Goal: Information Seeking & Learning: Learn about a topic

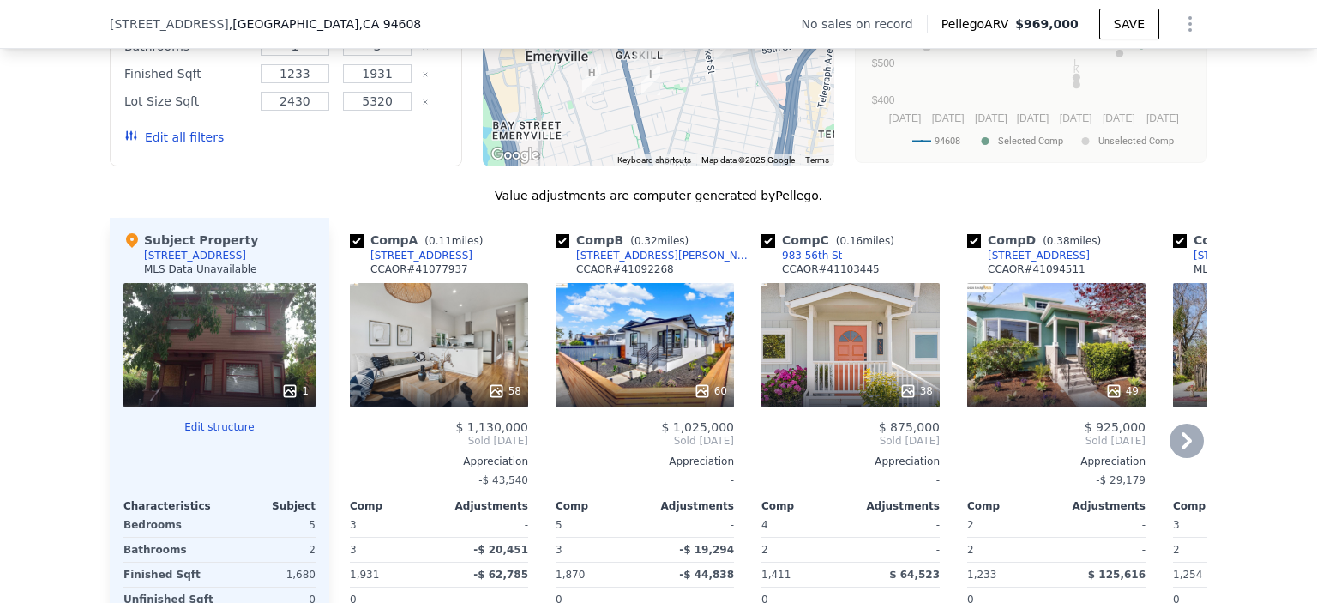
scroll to position [1537, 0]
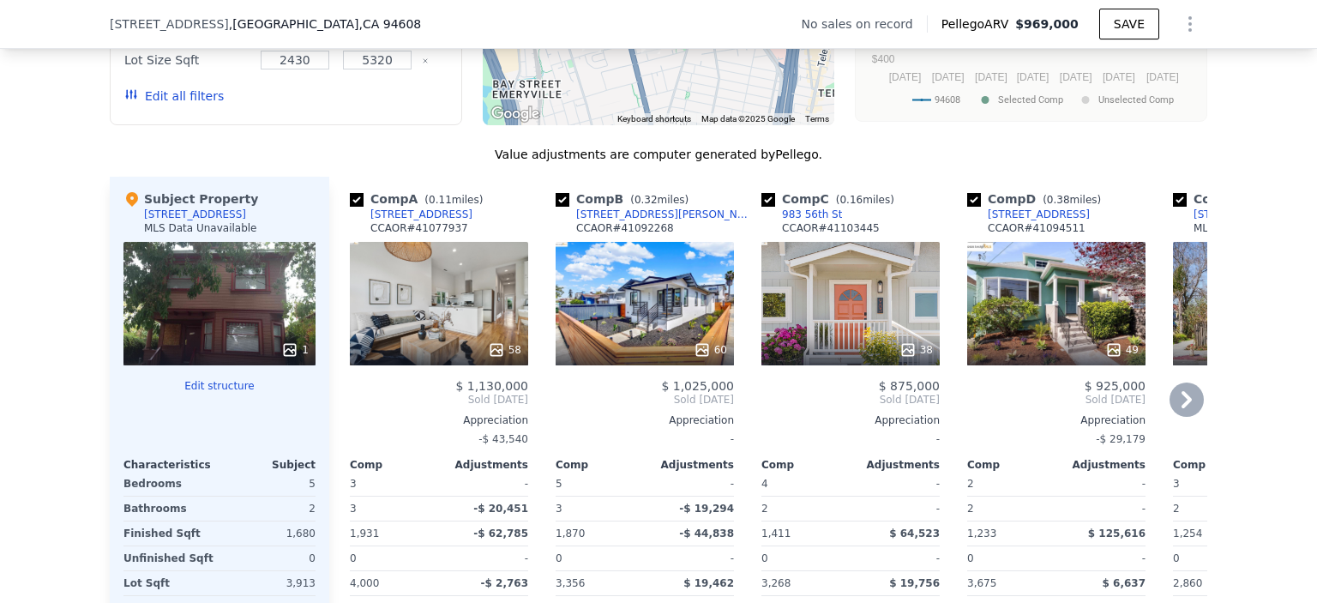
click at [1184, 406] on icon at bounding box center [1187, 400] width 34 height 34
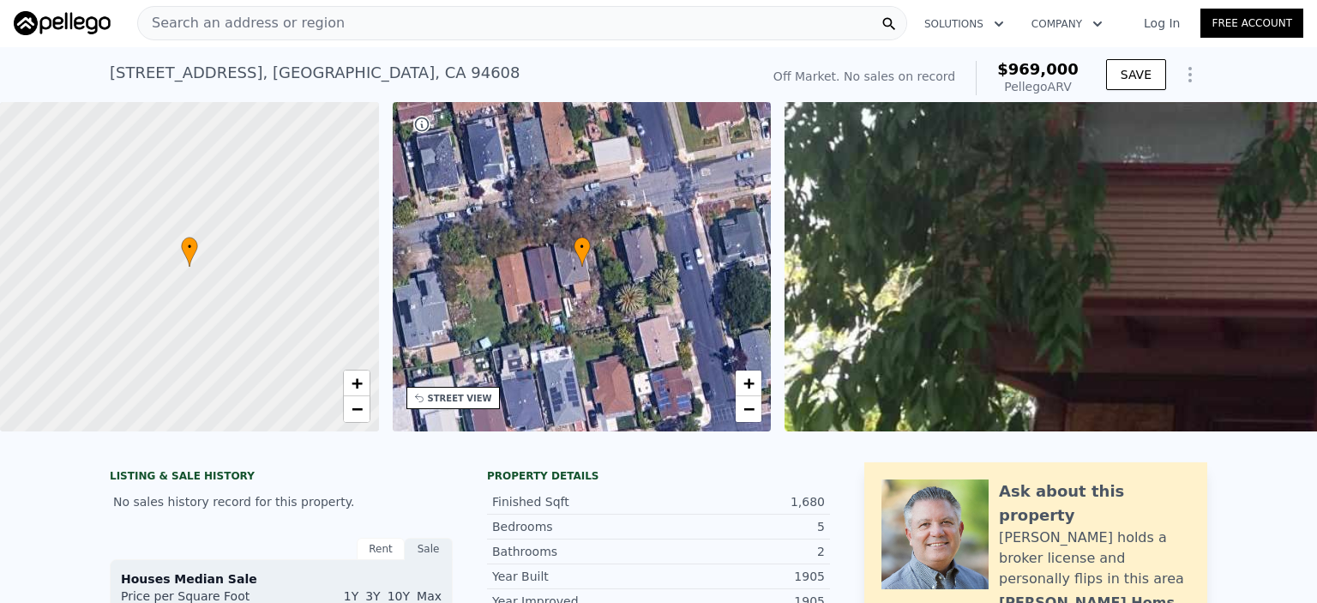
scroll to position [0, 0]
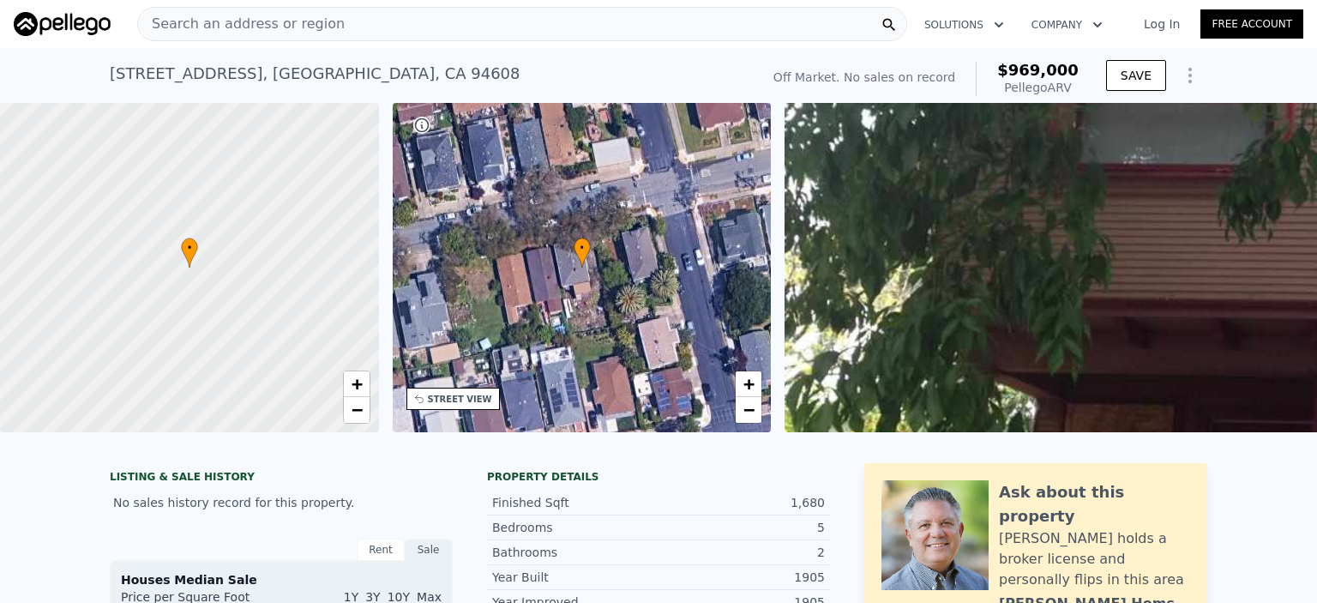
click at [329, 22] on div "Search an address or region" at bounding box center [522, 24] width 770 height 34
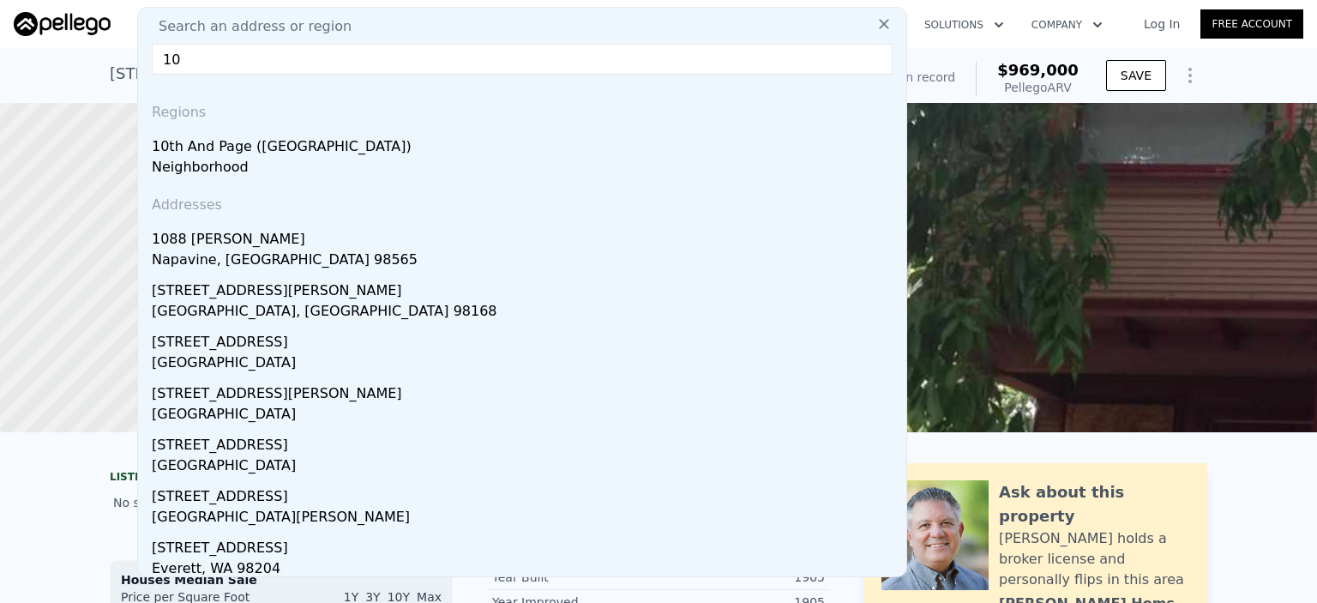
type input "1"
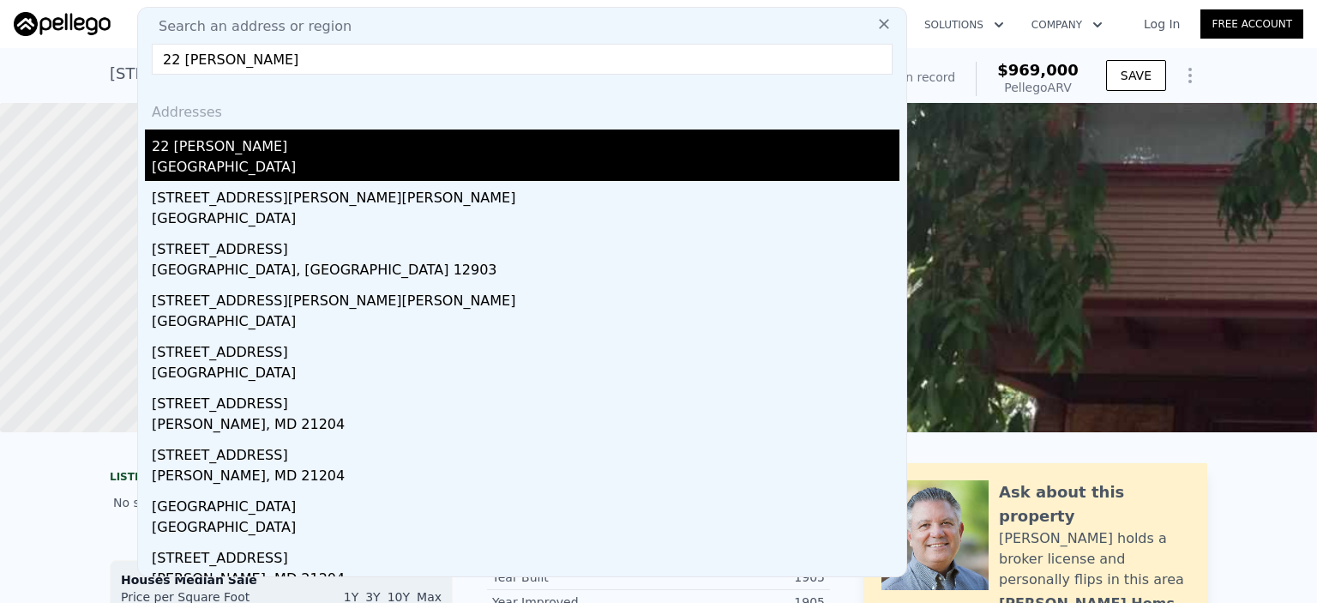
type input "22 [PERSON_NAME]"
click at [252, 159] on div "[GEOGRAPHIC_DATA]" at bounding box center [526, 169] width 748 height 24
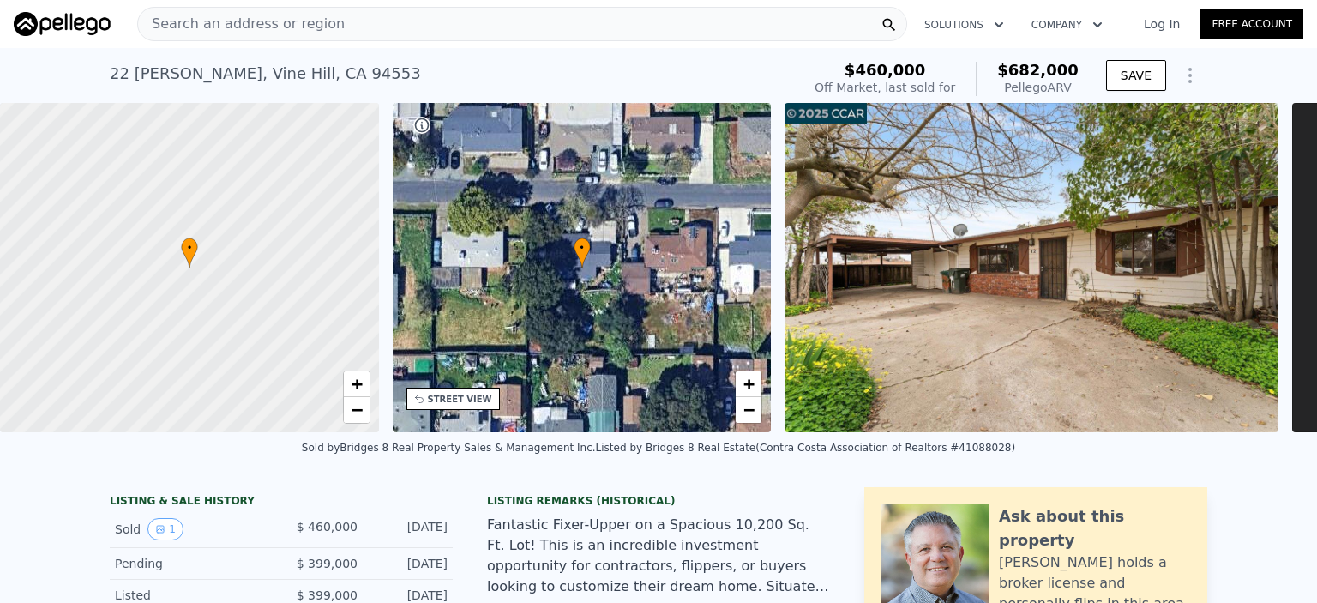
click at [334, 22] on div "Search an address or region" at bounding box center [522, 24] width 770 height 34
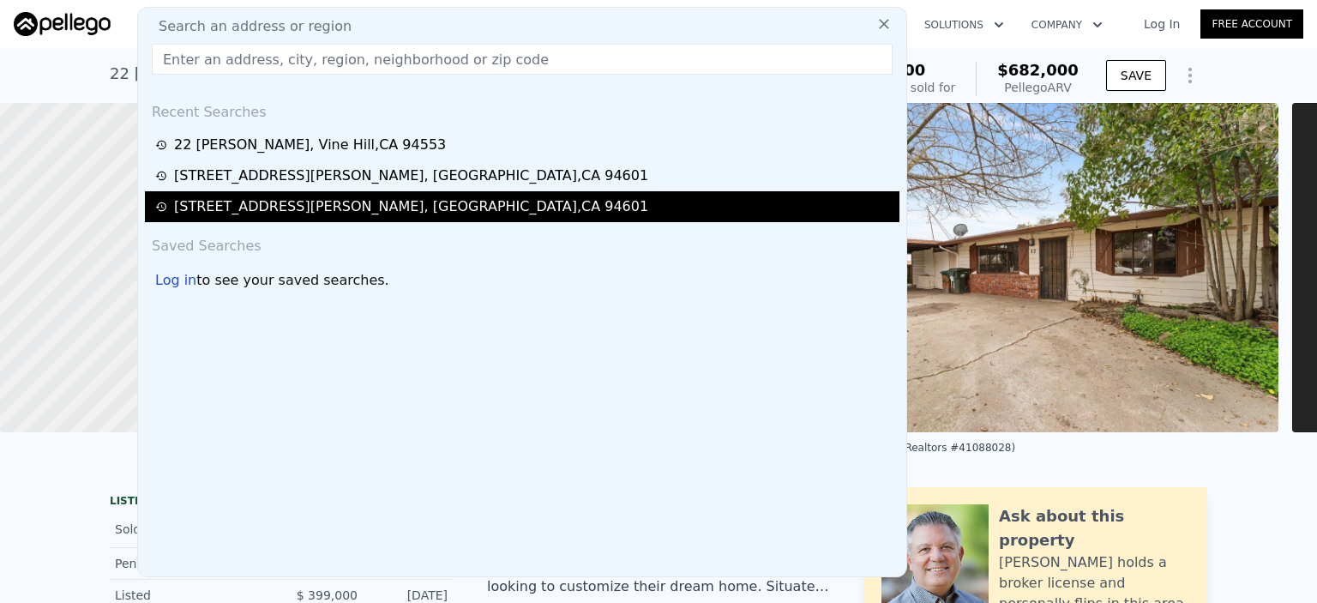
click at [336, 202] on div "[STREET_ADDRESS][PERSON_NAME]" at bounding box center [411, 206] width 474 height 21
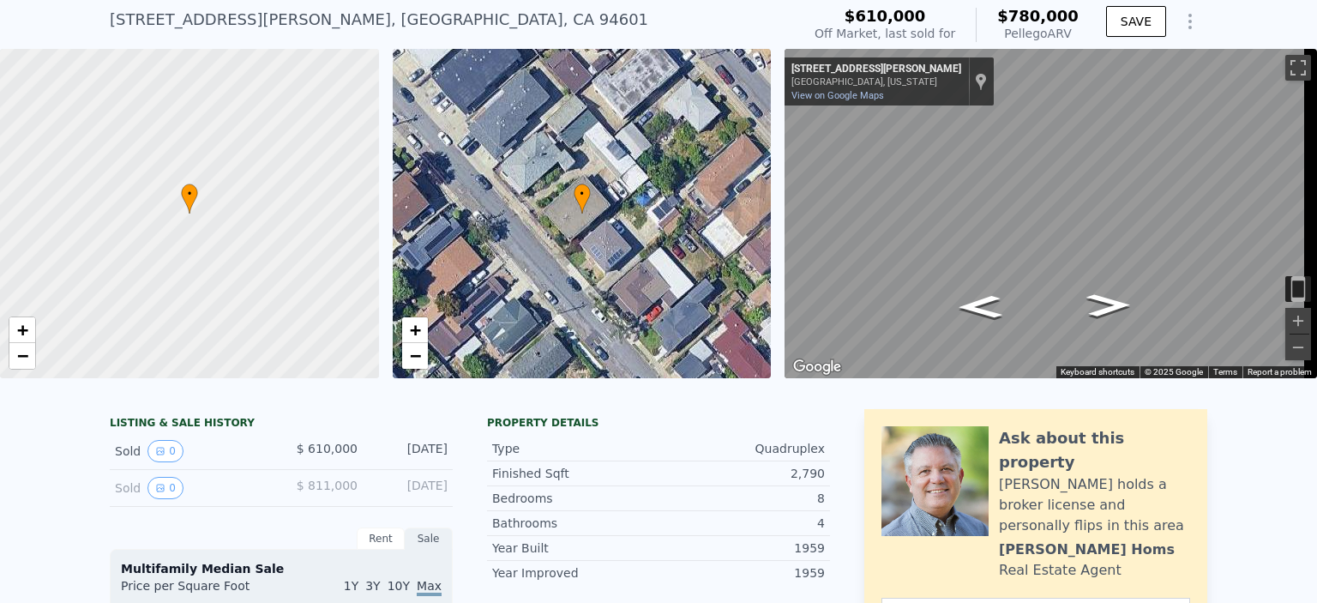
scroll to position [6, 0]
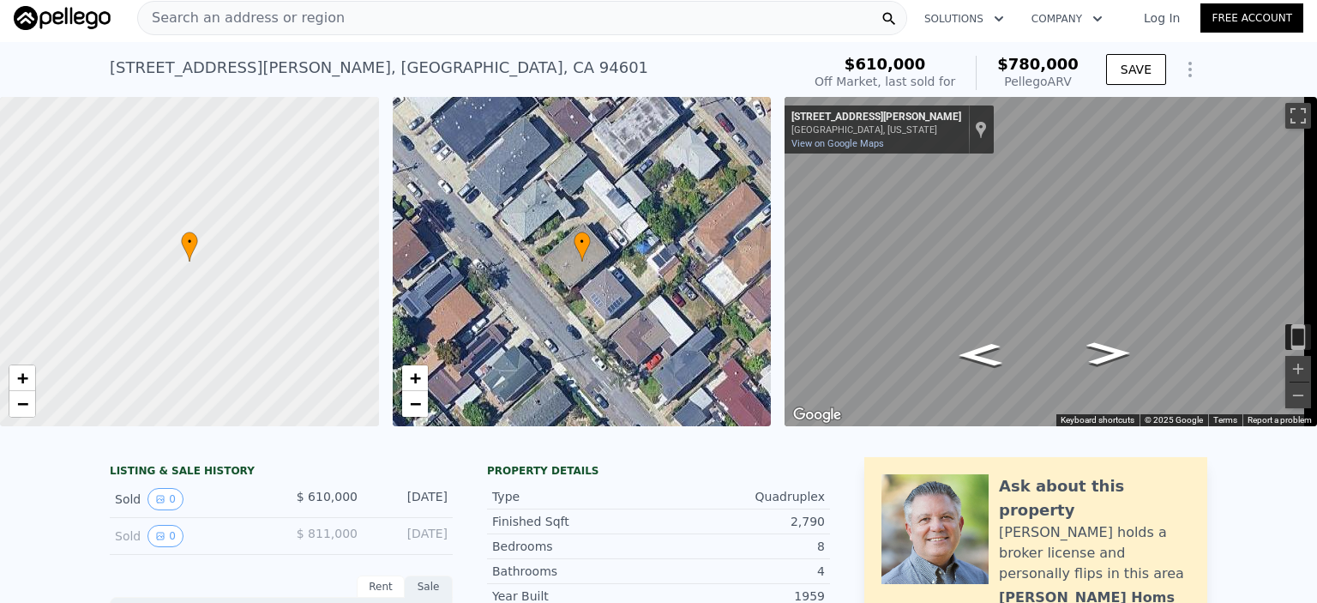
click at [381, 17] on div "Search an address or region" at bounding box center [522, 18] width 770 height 34
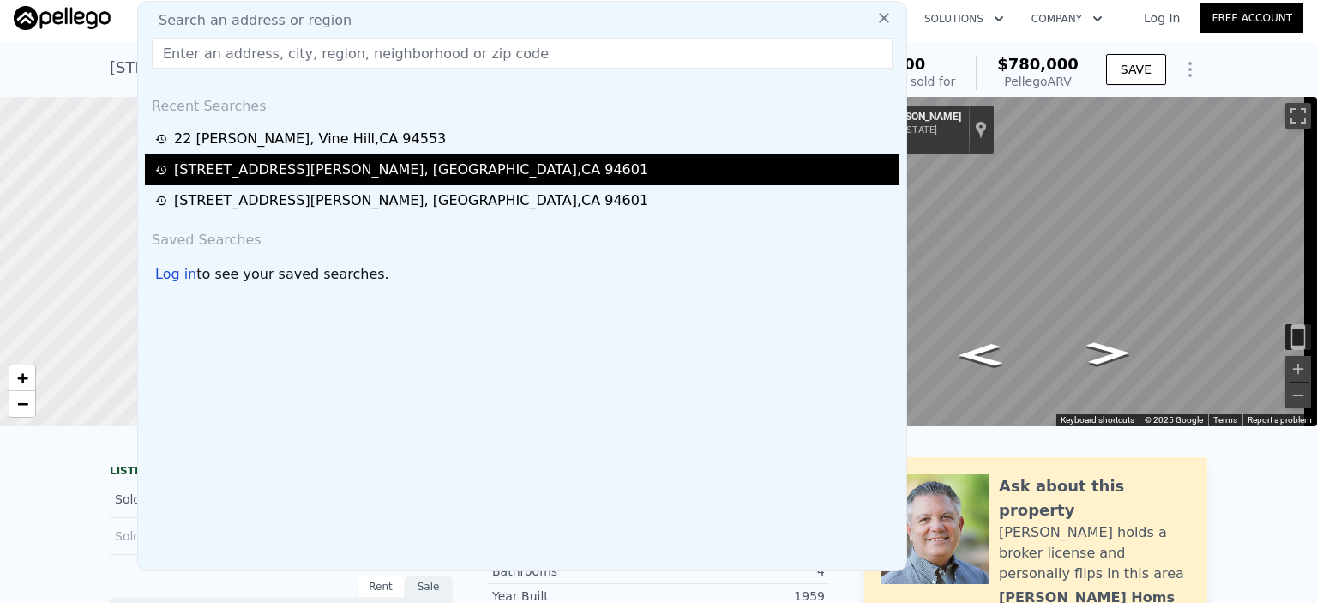
click at [318, 171] on div "[STREET_ADDRESS][PERSON_NAME]" at bounding box center [411, 170] width 474 height 21
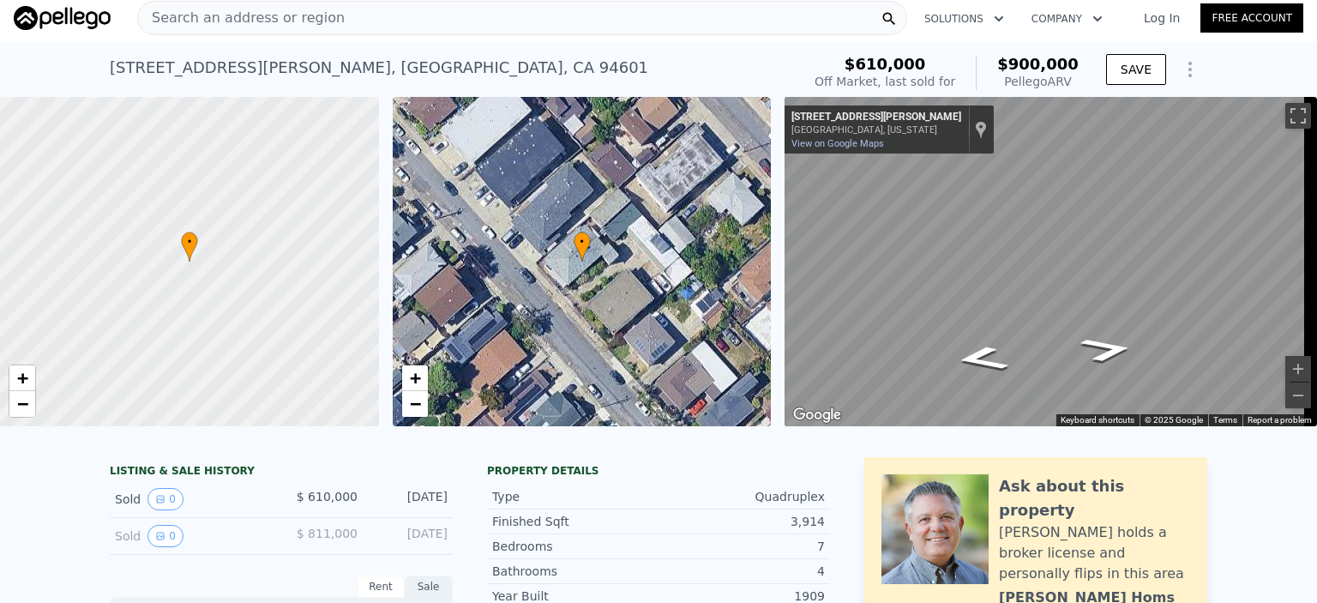
click at [309, 15] on span "Search an address or region" at bounding box center [241, 18] width 207 height 21
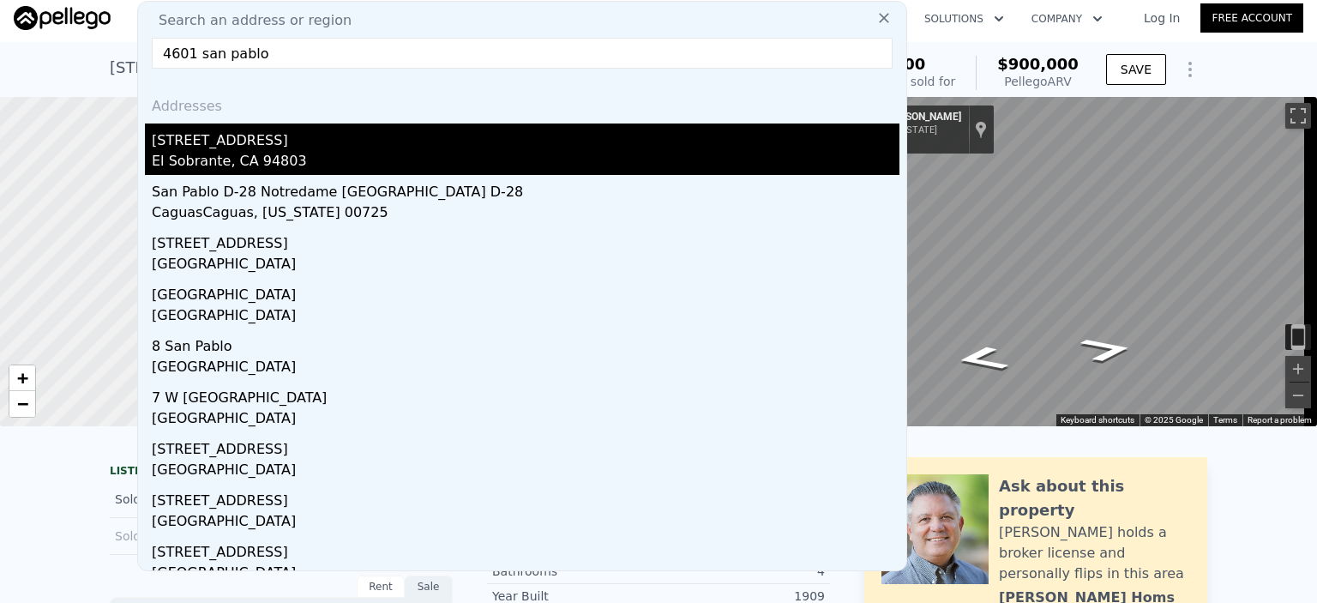
type input "4601 san pablo"
click at [252, 158] on div "El Sobrante, CA 94803" at bounding box center [526, 163] width 748 height 24
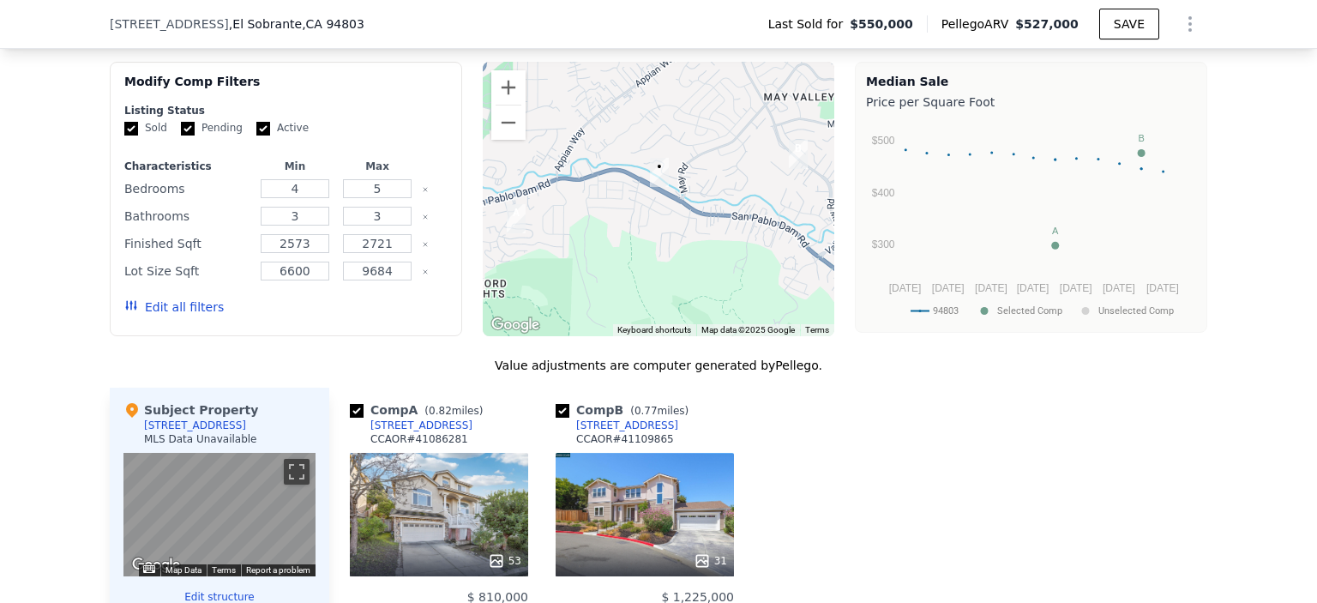
scroll to position [1201, 0]
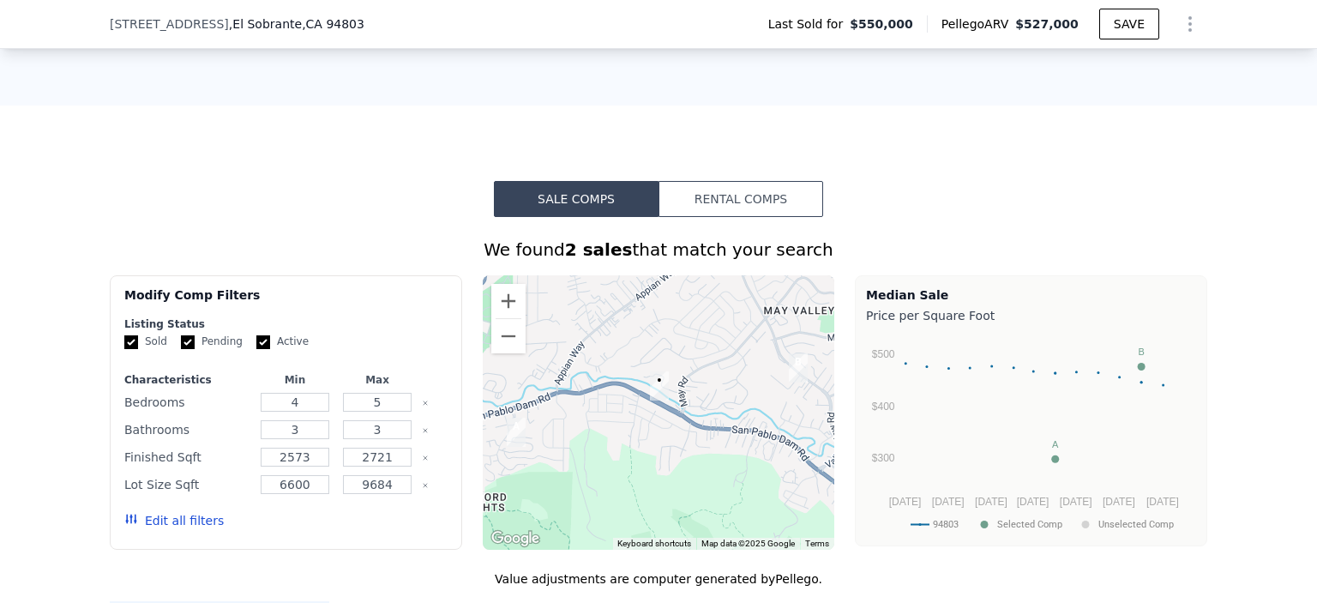
click at [770, 209] on button "Rental Comps" at bounding box center [741, 199] width 165 height 36
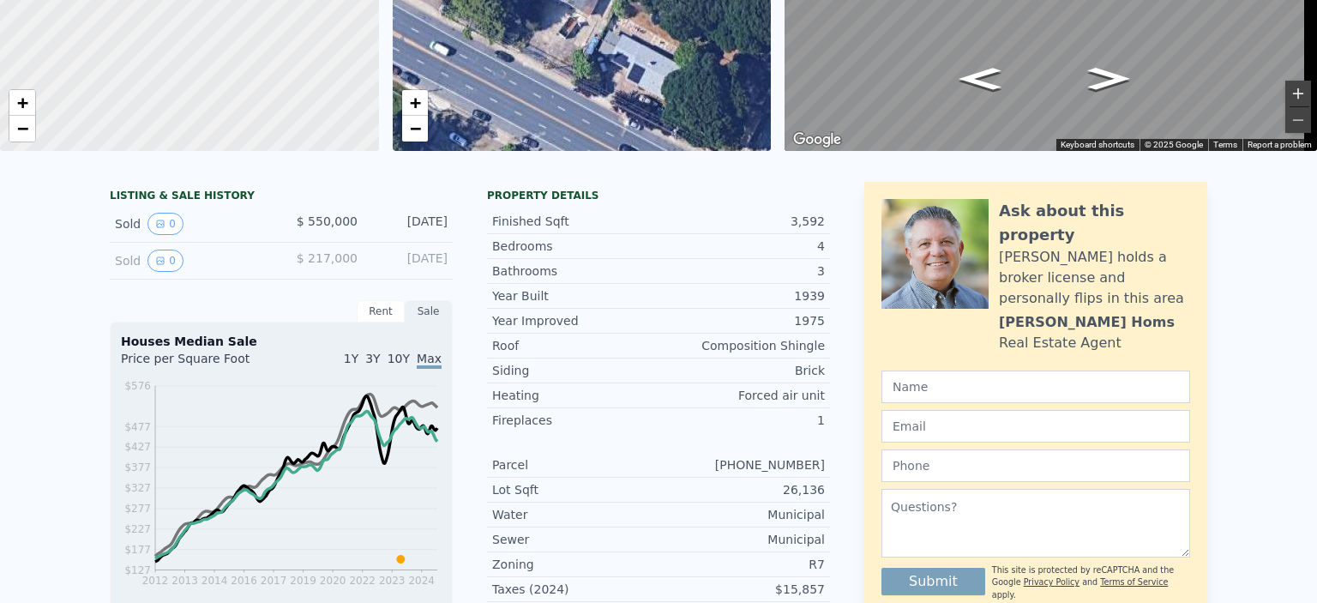
scroll to position [0, 0]
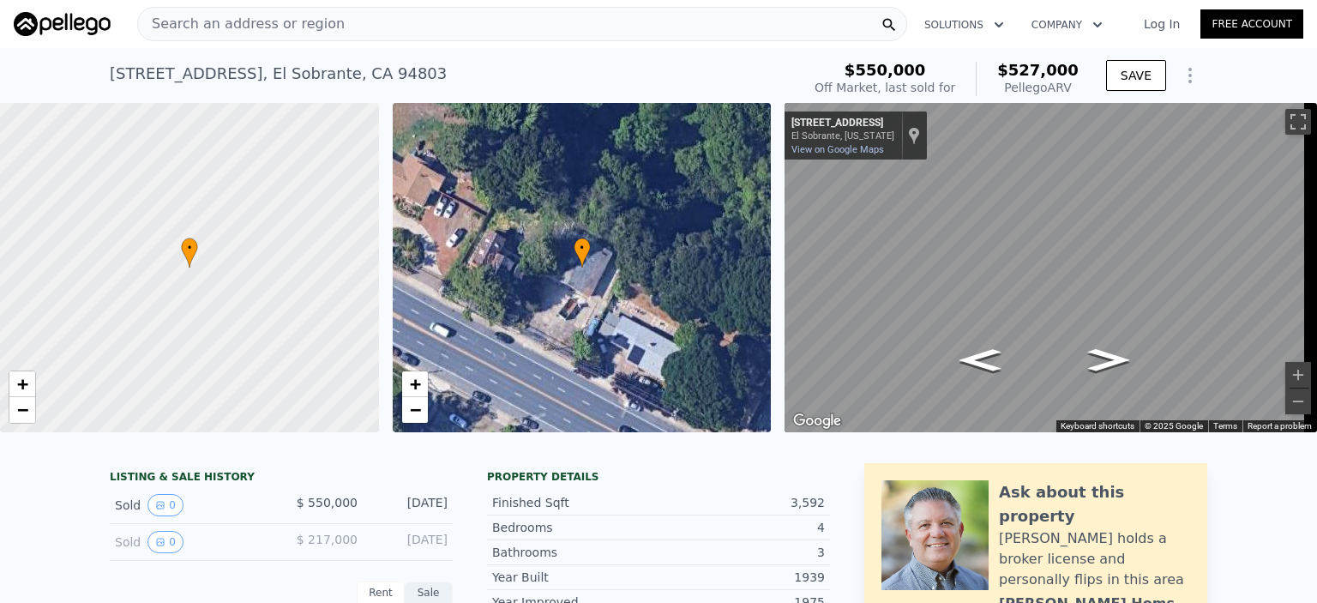
click at [359, 21] on div "Search an address or region" at bounding box center [522, 24] width 770 height 34
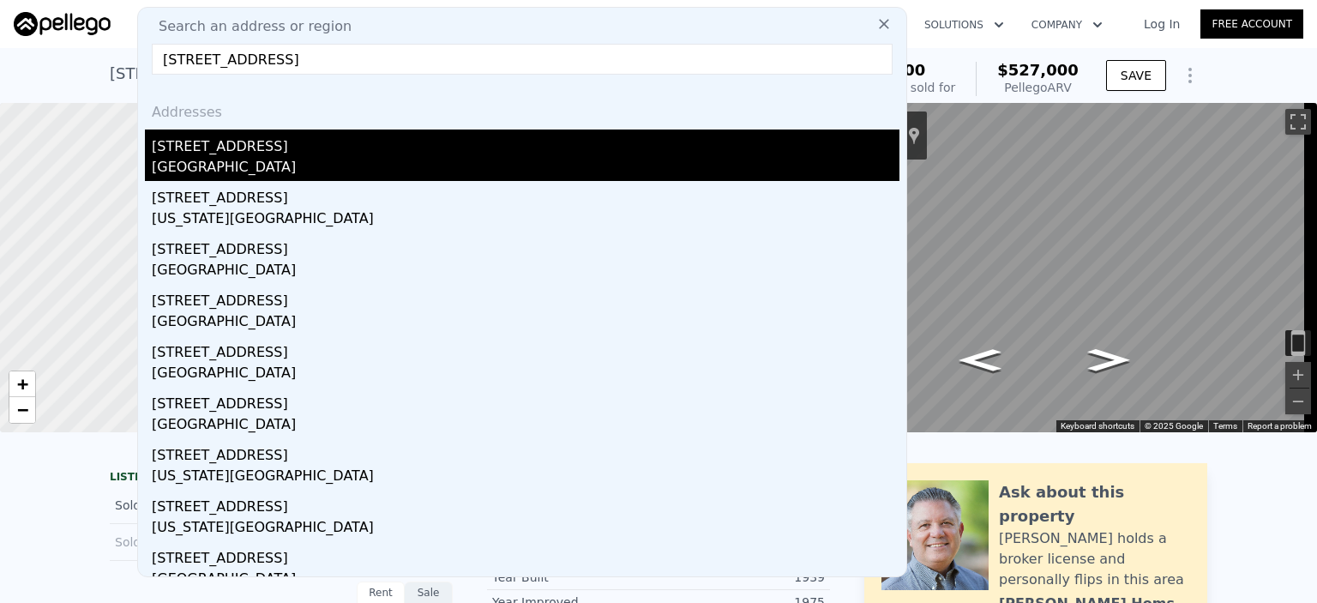
type input "[STREET_ADDRESS]"
click at [259, 167] on div "[GEOGRAPHIC_DATA]" at bounding box center [526, 169] width 748 height 24
type input "$ 969,000"
type input "7"
type input "$ 29,998"
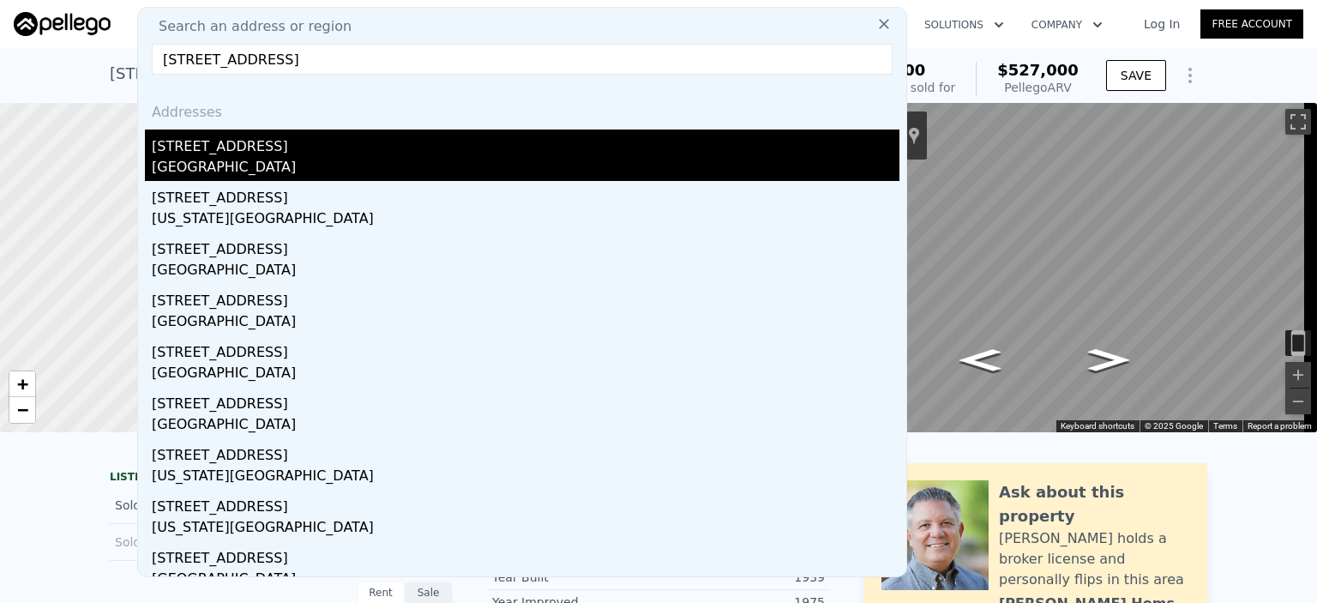
type input "0"
type input "5"
type input "0"
type input "3"
type input "925"
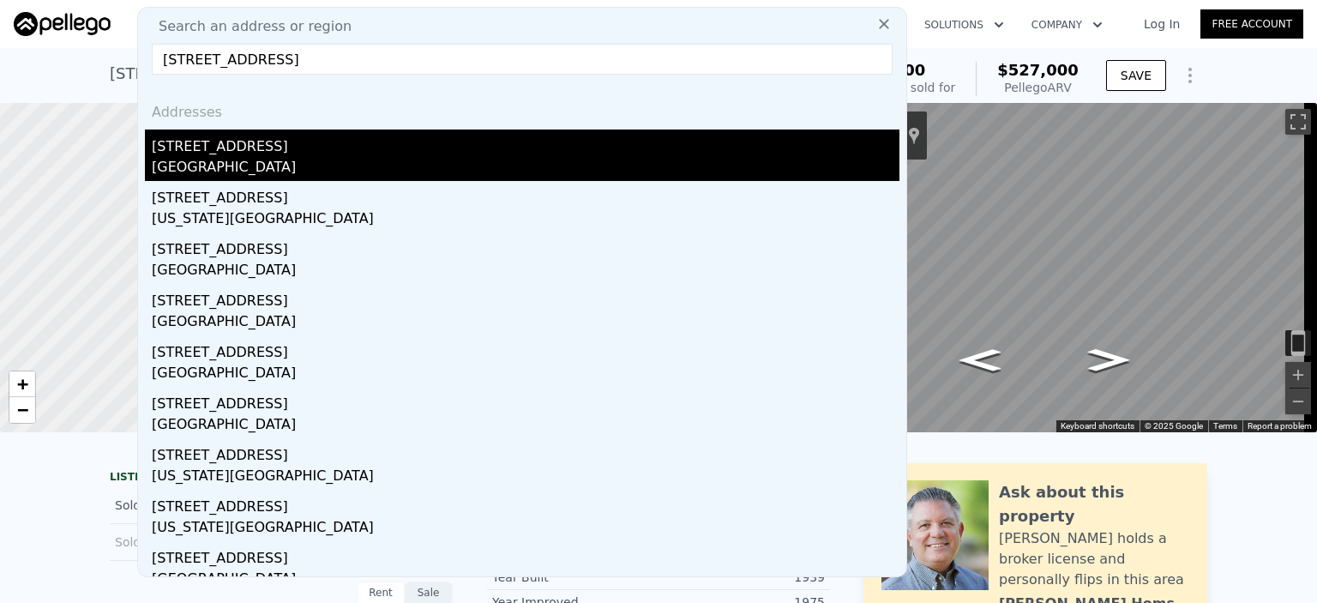
type input "2803"
type input "0"
type input "5120"
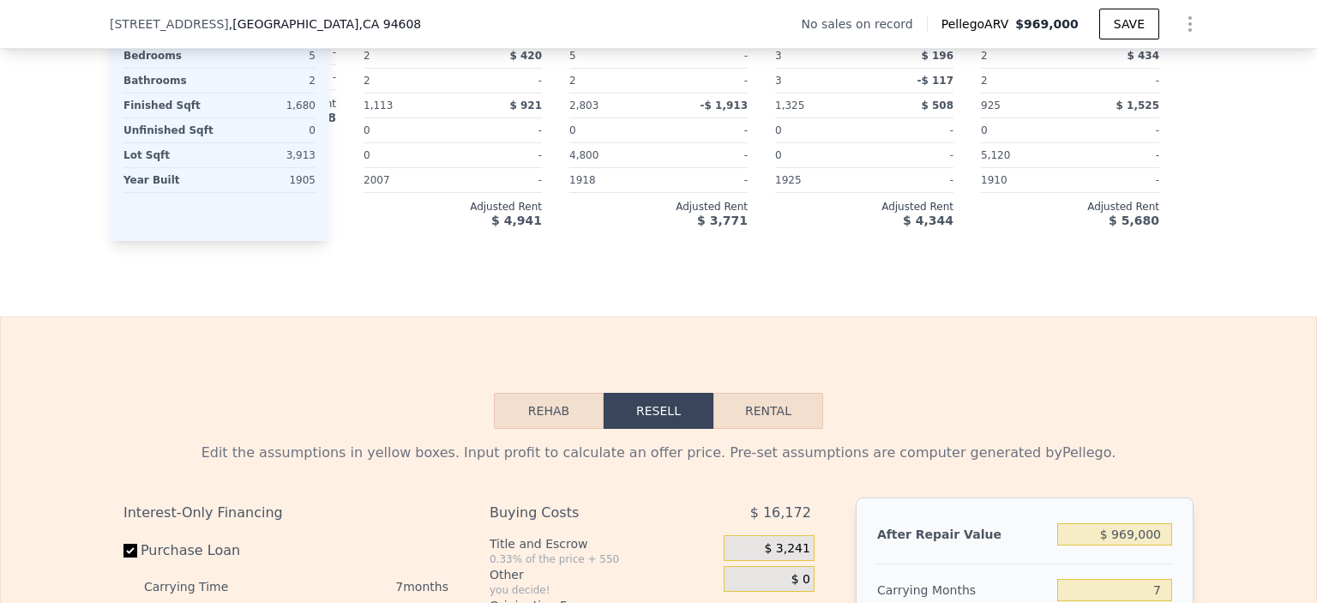
scroll to position [1966, 0]
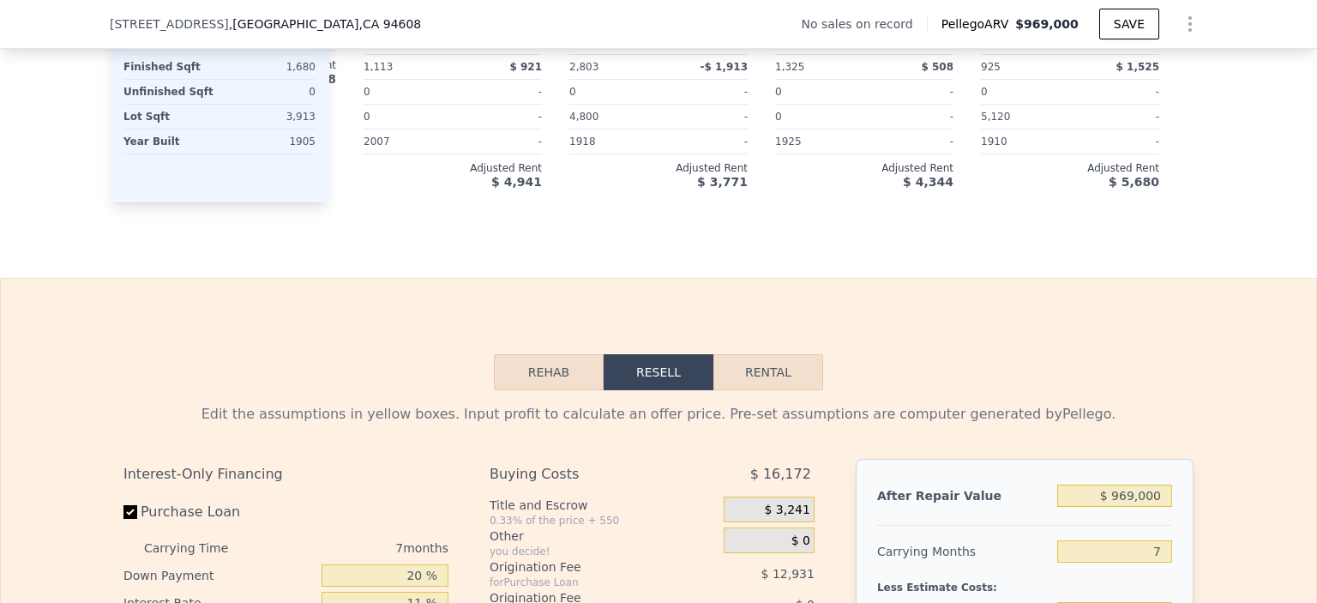
click at [778, 390] on button "Rental" at bounding box center [769, 372] width 110 height 36
select select "30"
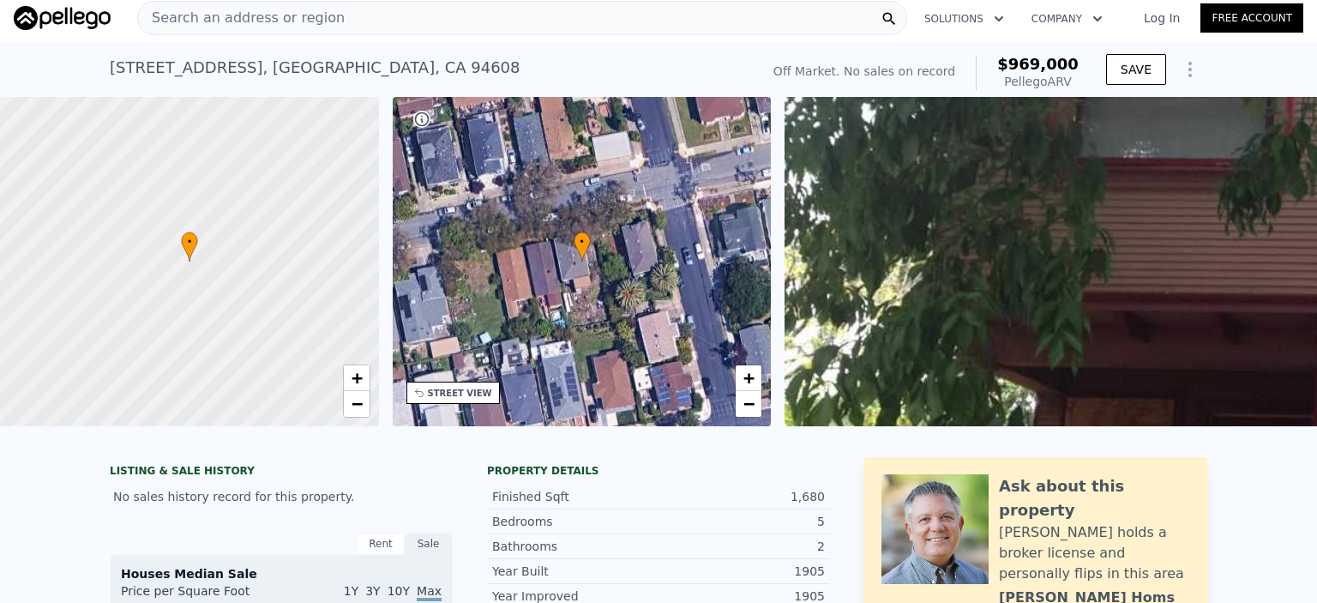
scroll to position [0, 0]
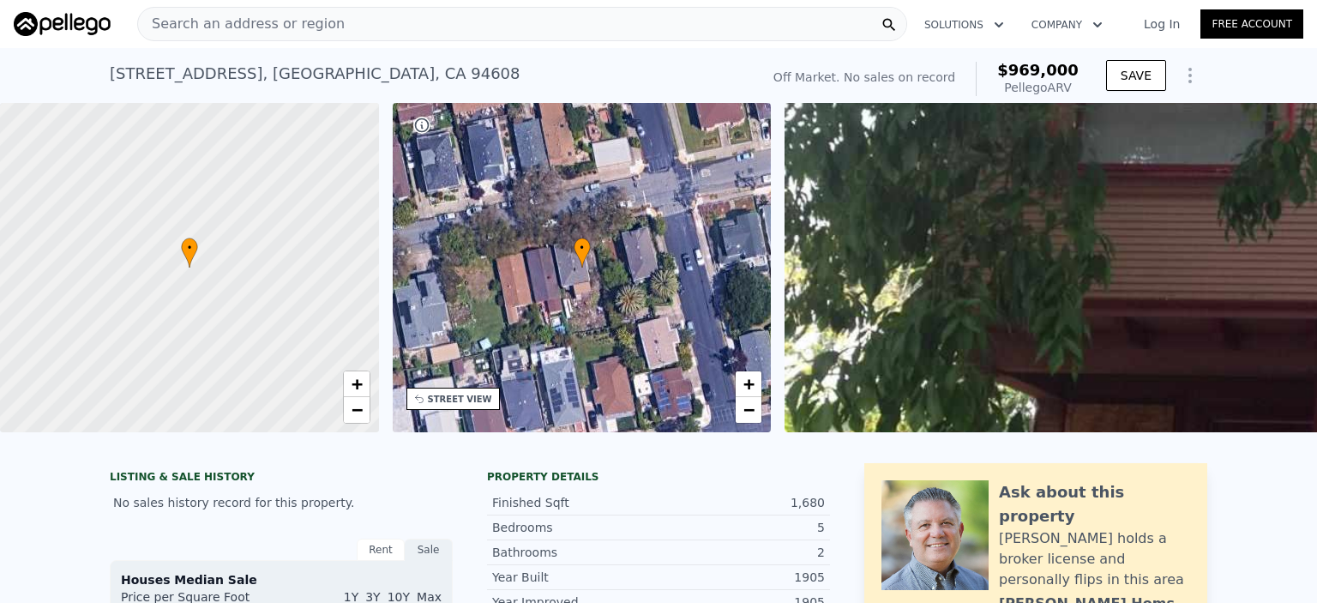
click at [415, 23] on div "Search an address or region" at bounding box center [522, 24] width 770 height 34
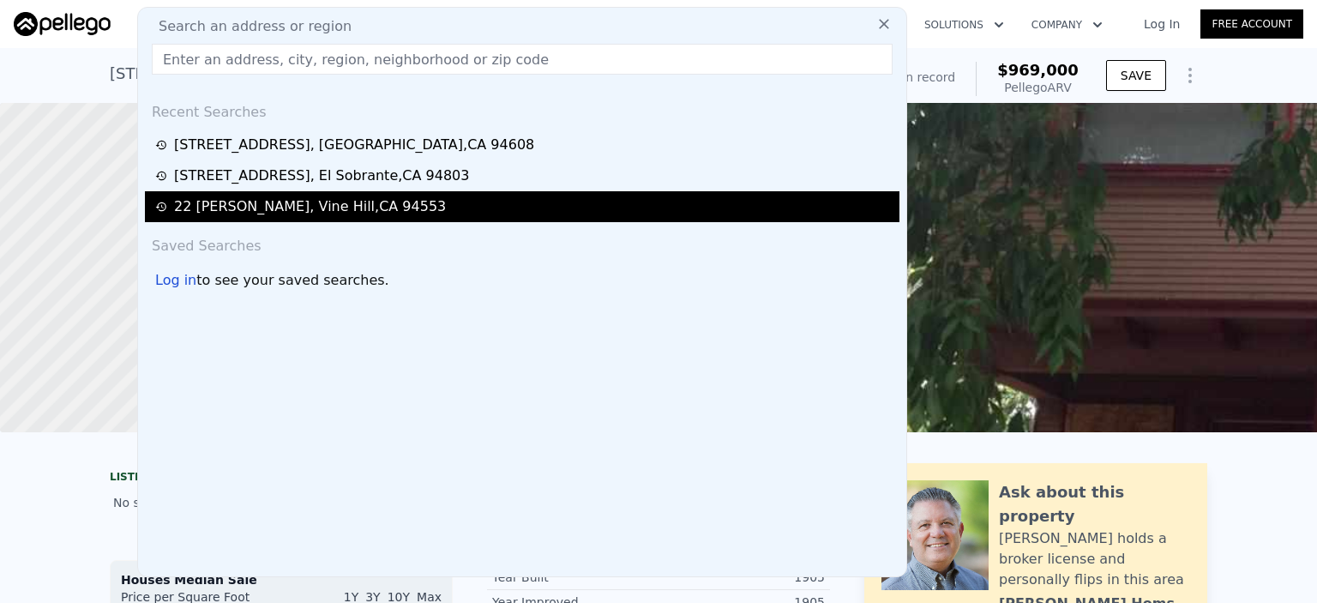
click at [343, 211] on div "[STREET_ADDRESS][PERSON_NAME]" at bounding box center [310, 206] width 272 height 21
type input "2"
type input "3"
type input "1"
type input "2"
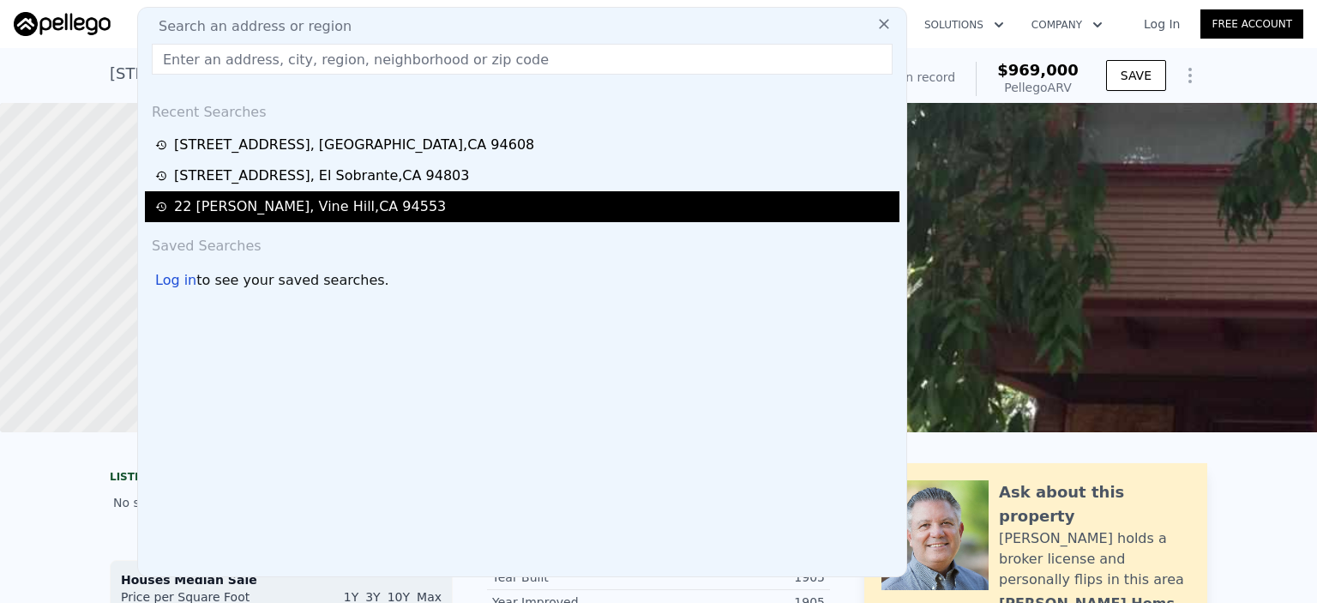
type input "1118"
type input "1582"
type input "5663"
type input "$ 2,750"
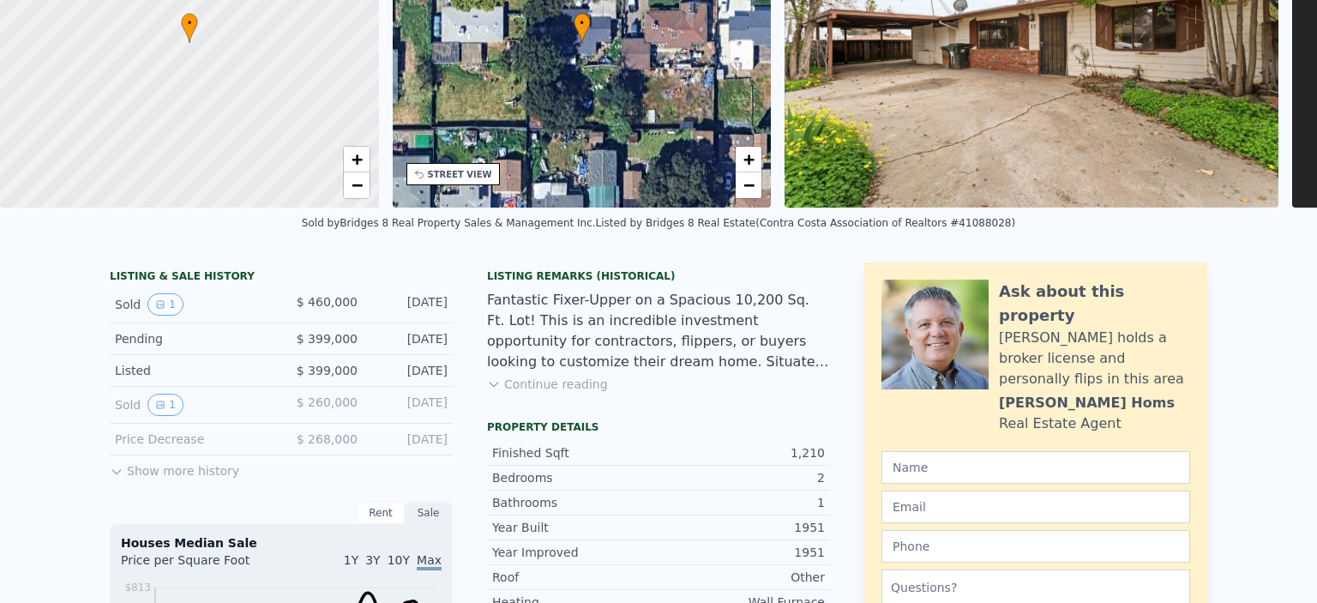
scroll to position [6, 0]
